Goal: Task Accomplishment & Management: Manage account settings

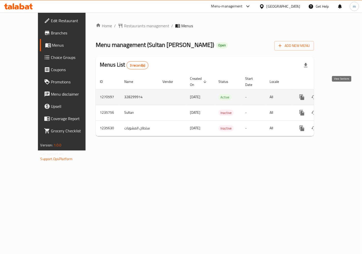
click at [341, 95] on icon "enhanced table" at bounding box center [338, 97] width 5 height 5
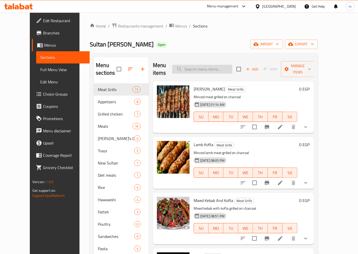
click at [218, 67] on input "search" at bounding box center [202, 69] width 60 height 9
paste input "كفتة ضاني"
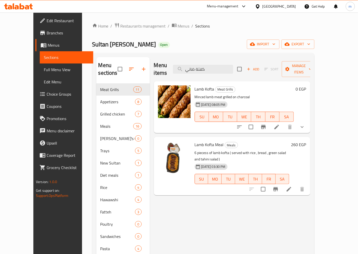
type input "كفتة ضاني"
click at [280, 124] on icon at bounding box center [276, 127] width 6 height 6
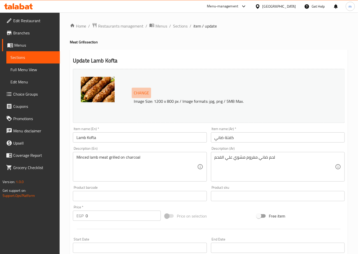
click at [141, 93] on span "Change" at bounding box center [141, 92] width 15 height 7
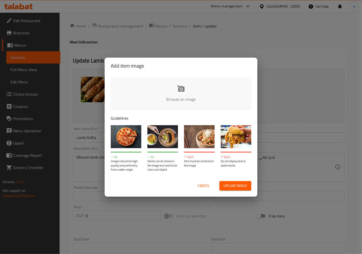
click at [206, 185] on span "Cancel" at bounding box center [204, 185] width 12 height 6
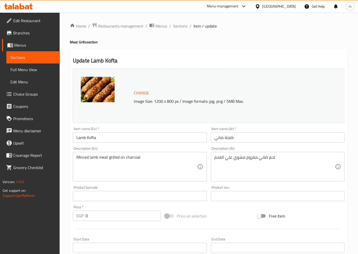
click at [23, 45] on span "Menus" at bounding box center [35, 45] width 42 height 6
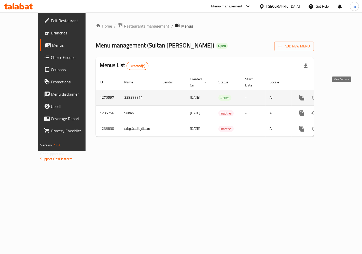
click at [342, 94] on icon "enhanced table" at bounding box center [339, 97] width 6 height 6
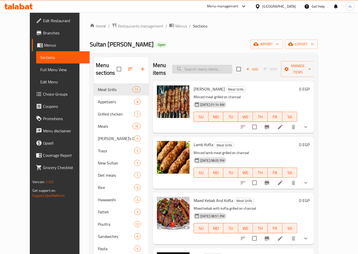
click at [223, 65] on input "search" at bounding box center [202, 69] width 60 height 9
paste input "مشكل كباب و كفتة"
type input "مشكل كباب و كفتة"
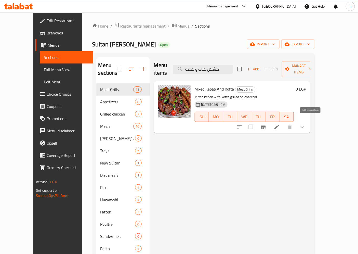
click at [280, 124] on icon at bounding box center [276, 127] width 6 height 6
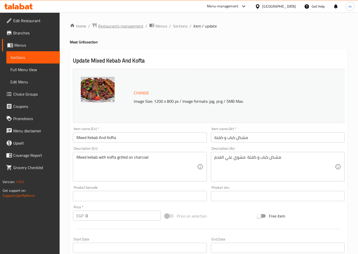
click at [112, 28] on span "Restaurants management" at bounding box center [120, 26] width 45 height 6
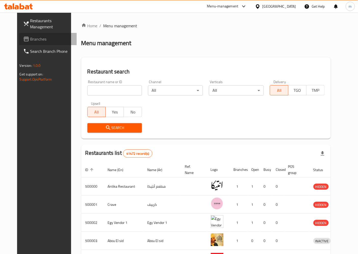
click at [19, 35] on link "Branches" at bounding box center [48, 39] width 58 height 12
